Goal: Find specific page/section: Find specific page/section

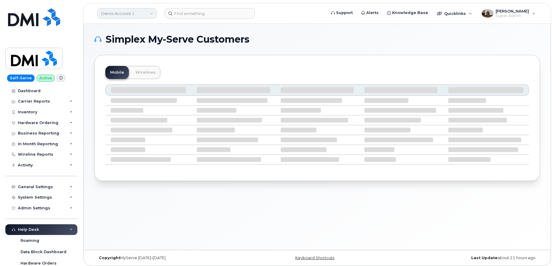
click at [147, 14] on link "Demo Account 1" at bounding box center [127, 13] width 60 height 11
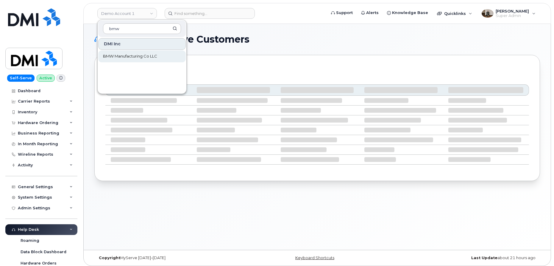
type input "bmw"
click at [144, 56] on span "BMW Manufacturing Co LLC" at bounding box center [130, 56] width 54 height 6
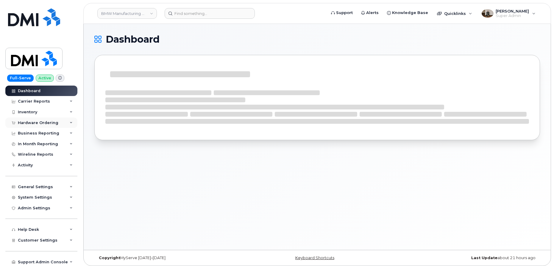
click at [42, 123] on div "Hardware Ordering" at bounding box center [38, 122] width 40 height 5
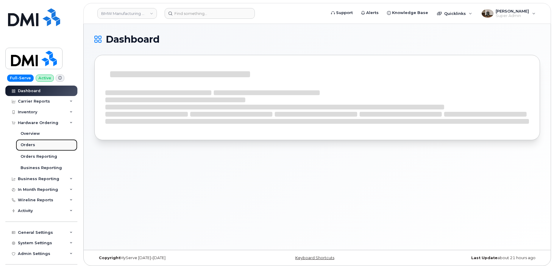
click at [32, 144] on div "Orders" at bounding box center [28, 144] width 15 height 5
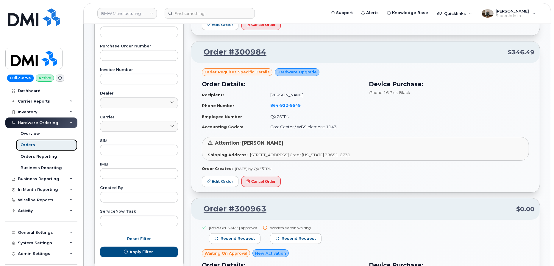
scroll to position [197, 0]
click at [43, 112] on div "Inventory" at bounding box center [41, 112] width 72 height 11
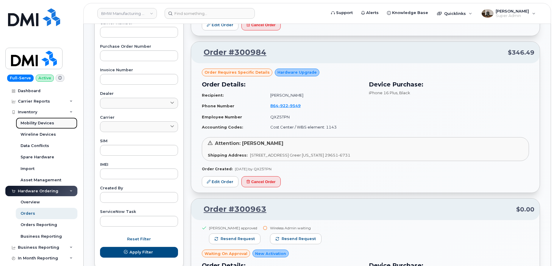
click at [41, 125] on div "Mobility Devices" at bounding box center [38, 122] width 34 height 5
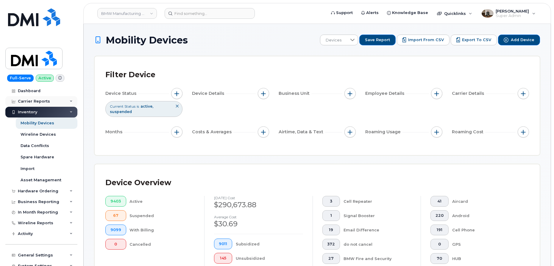
click at [42, 102] on div "Carrier Reports" at bounding box center [34, 101] width 32 height 5
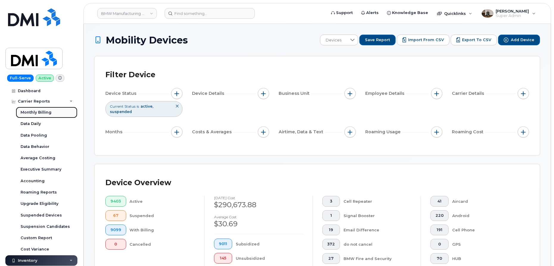
click at [40, 116] on link "Monthly Billing" at bounding box center [47, 112] width 62 height 11
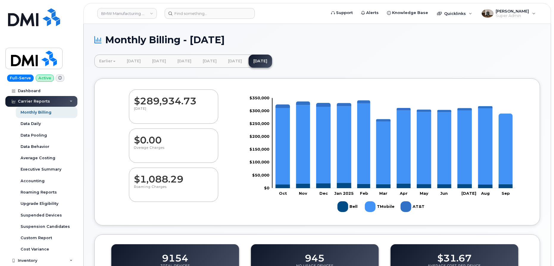
click at [109, 58] on link "Earlier" at bounding box center [107, 60] width 26 height 13
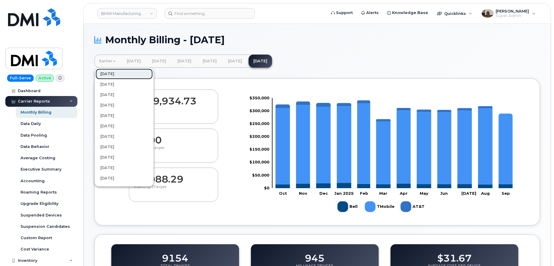
click at [117, 77] on link "March 2025" at bounding box center [124, 73] width 57 height 11
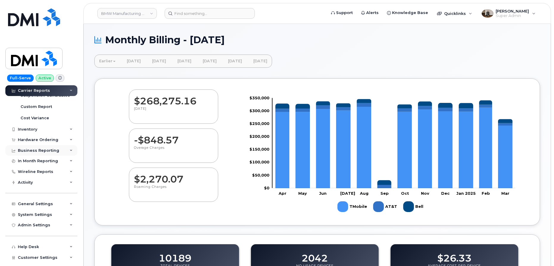
scroll to position [130, 0]
click at [41, 183] on div "Activity" at bounding box center [41, 183] width 72 height 11
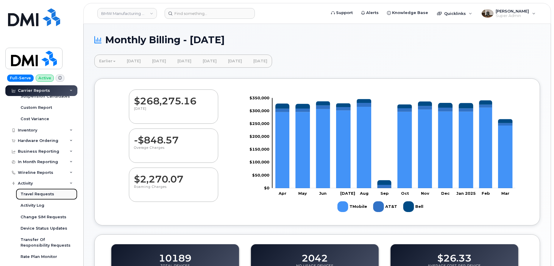
click at [43, 194] on div "Travel Requests" at bounding box center [38, 193] width 34 height 5
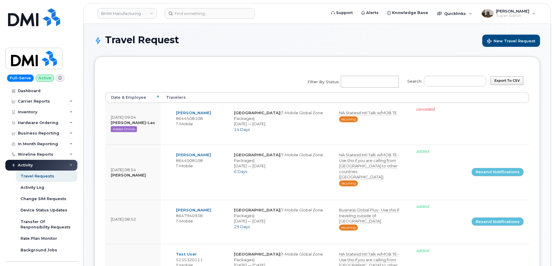
select select
